Goal: Use online tool/utility

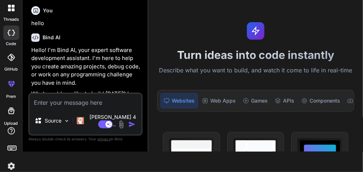
scroll to position [593, 0]
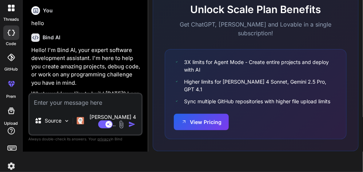
click at [12, 66] on div "GitHub" at bounding box center [11, 60] width 22 height 26
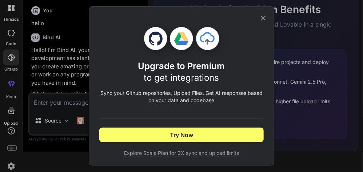
click at [265, 14] on icon at bounding box center [264, 18] width 8 height 8
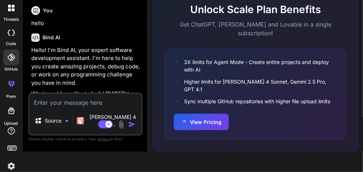
click at [11, 114] on icon at bounding box center [11, 111] width 7 height 7
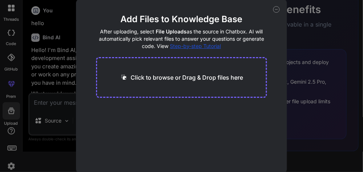
click at [209, 77] on p "Click to browse or Drag & Drop files here" at bounding box center [187, 77] width 112 height 9
click at [274, 10] on icon at bounding box center [276, 9] width 7 height 7
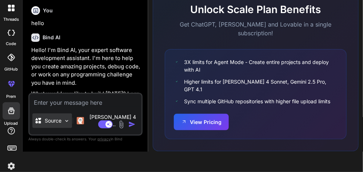
click at [38, 124] on icon at bounding box center [38, 120] width 7 height 7
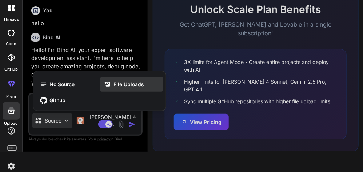
click at [135, 83] on div "File Uploads" at bounding box center [131, 84] width 63 height 15
type textarea "x"
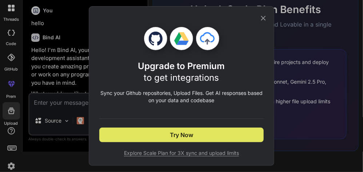
click at [157, 139] on button "Try Now" at bounding box center [181, 135] width 165 height 15
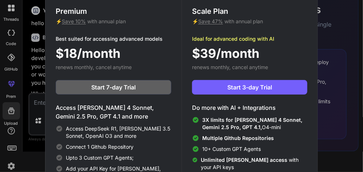
scroll to position [0, 0]
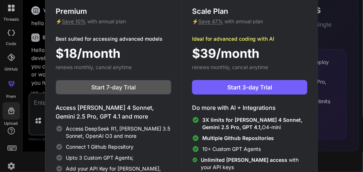
click at [138, 88] on button "Start 7-day Trial" at bounding box center [114, 87] width 116 height 15
